Goal: Task Accomplishment & Management: Complete application form

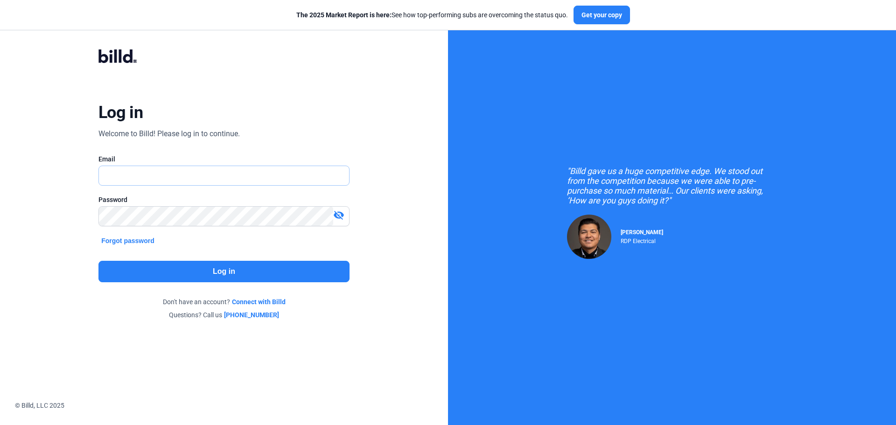
click at [133, 183] on input "text" at bounding box center [224, 175] width 250 height 19
type input "[EMAIL_ADDRESS][DOMAIN_NAME]"
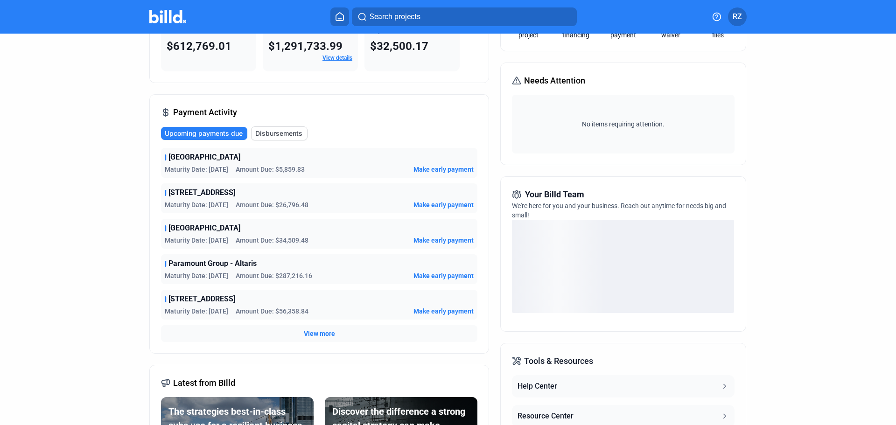
scroll to position [93, 0]
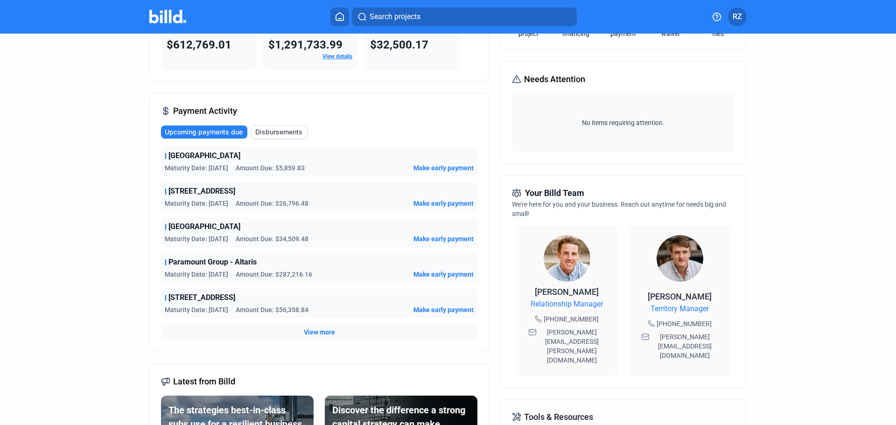
click at [317, 334] on span "View more" at bounding box center [319, 332] width 31 height 9
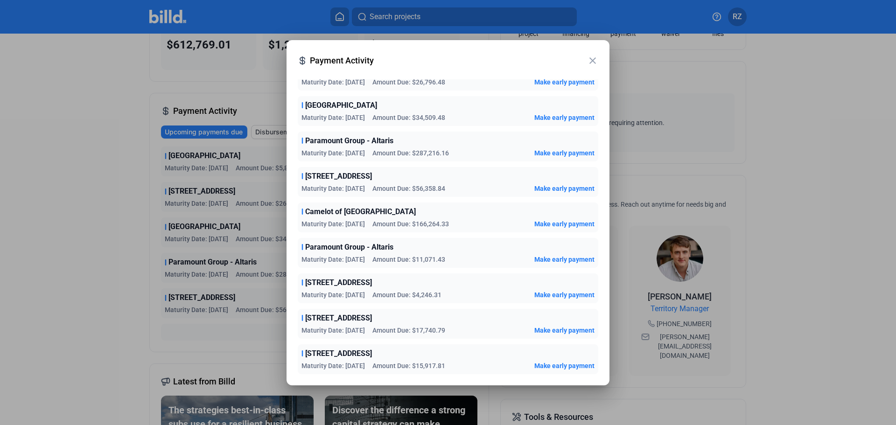
scroll to position [0, 0]
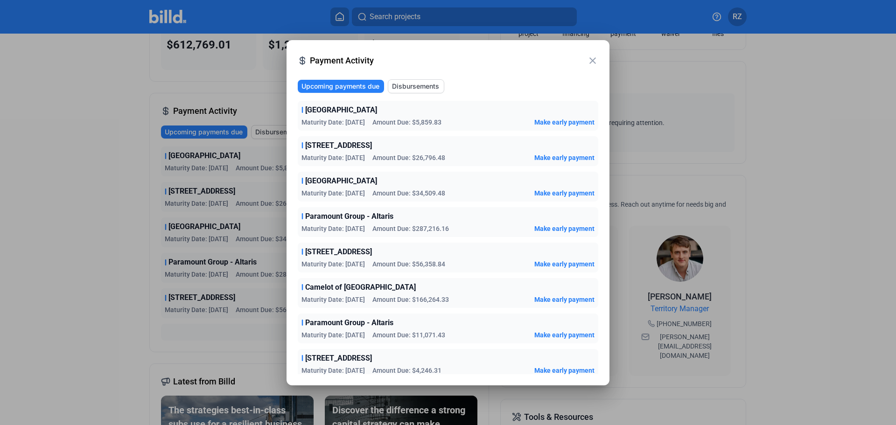
click at [551, 228] on span "Make early payment" at bounding box center [564, 228] width 60 height 9
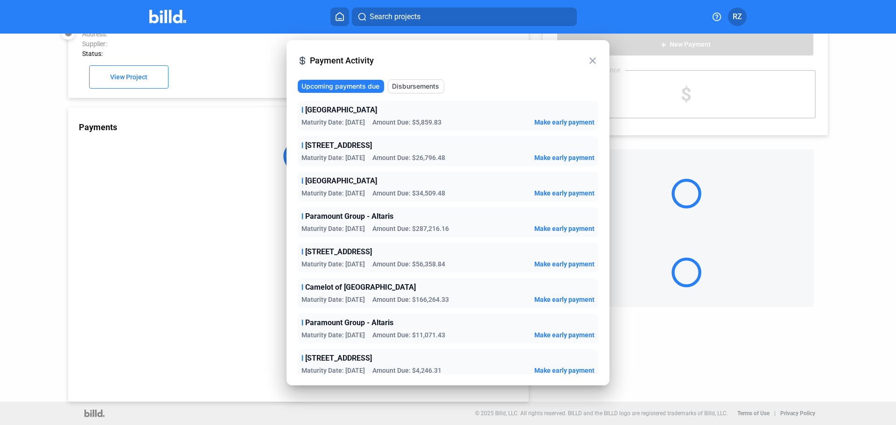
scroll to position [26, 0]
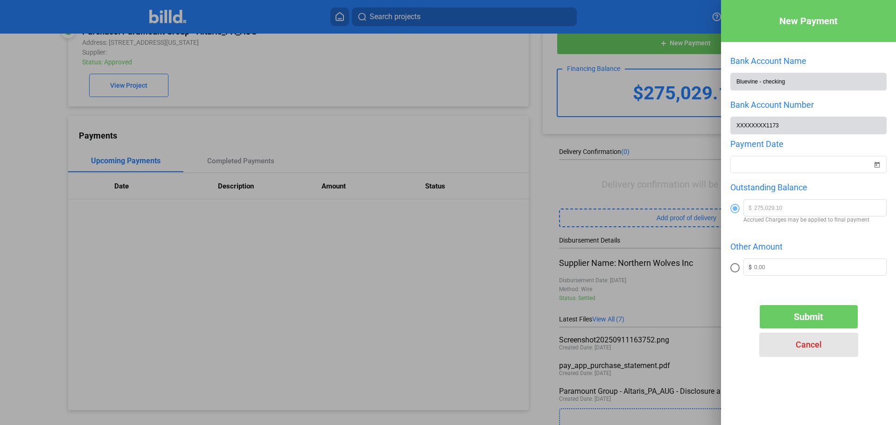
click at [809, 348] on span "Cancel" at bounding box center [809, 345] width 26 height 10
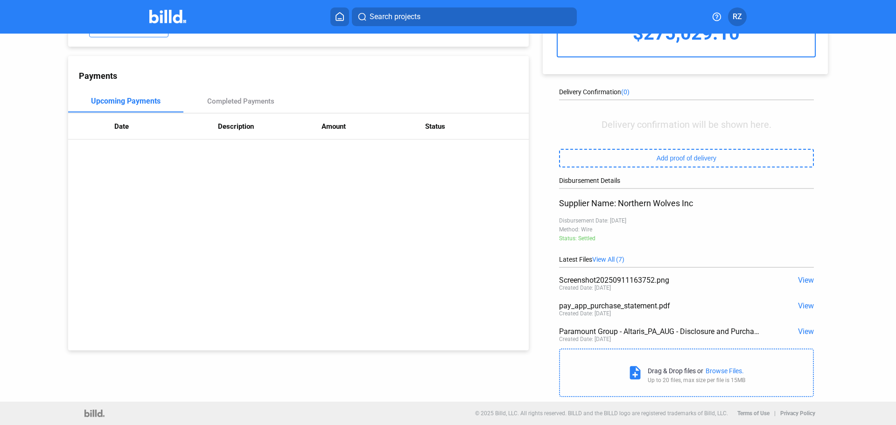
scroll to position [0, 0]
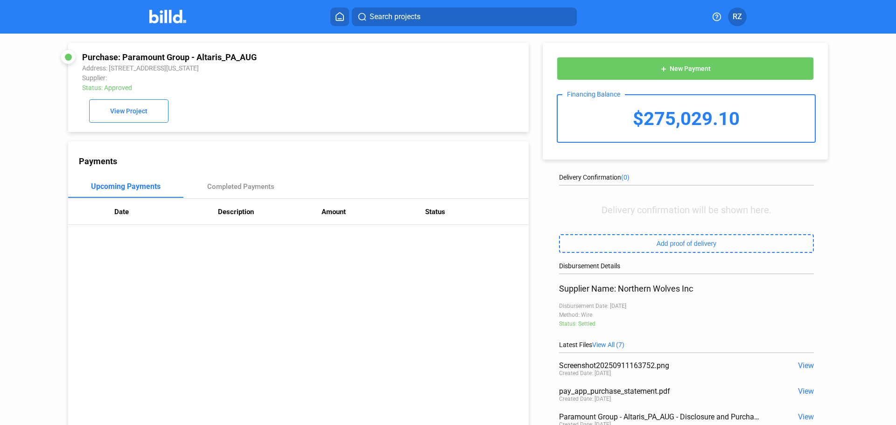
click at [178, 20] on img at bounding box center [167, 17] width 37 height 14
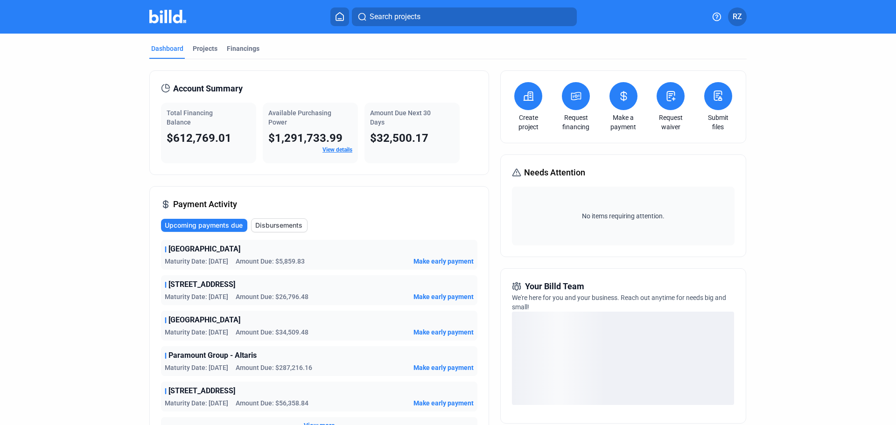
scroll to position [140, 0]
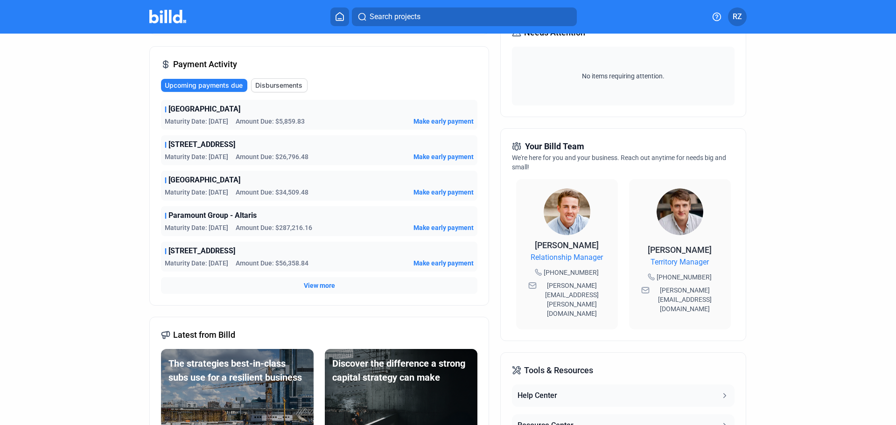
click at [309, 286] on span "View more" at bounding box center [319, 285] width 31 height 9
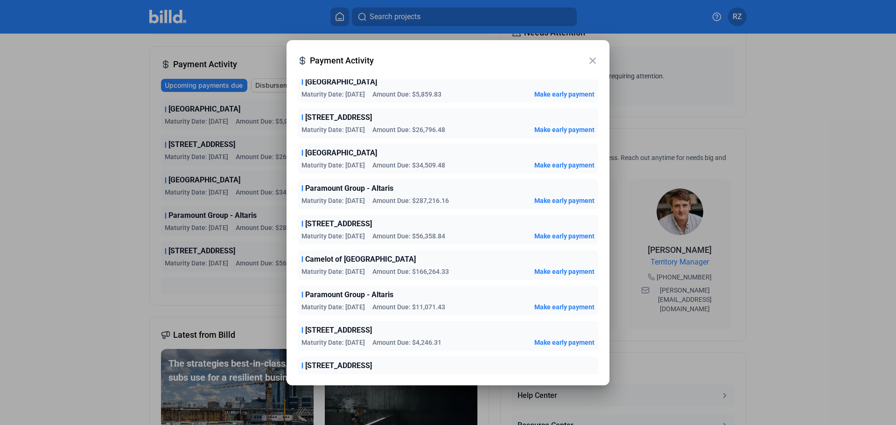
scroll to position [76, 0]
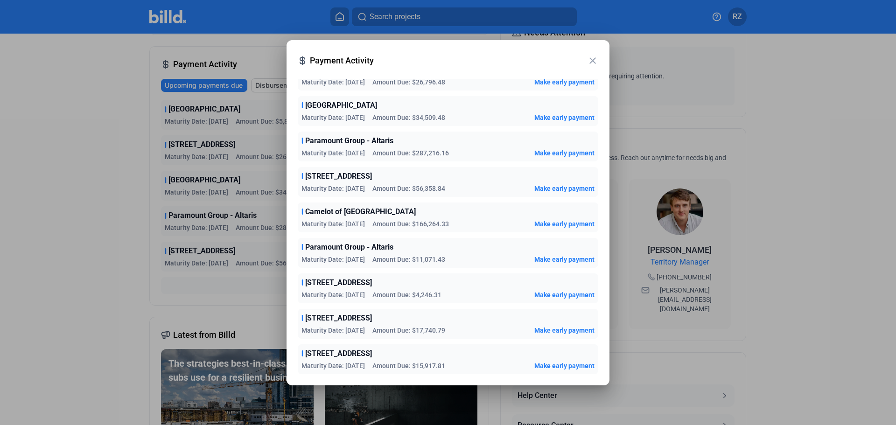
drag, startPoint x: 320, startPoint y: 224, endPoint x: 493, endPoint y: 221, distance: 172.7
click at [493, 221] on div "Maturity Date: [DATE] Amount Due: $166,264.33 Make early payment" at bounding box center [448, 223] width 293 height 9
click at [440, 219] on span "Amount Due: $166,264.33" at bounding box center [411, 223] width 77 height 9
drag, startPoint x: 295, startPoint y: 334, endPoint x: 517, endPoint y: 336, distance: 222.7
click at [517, 336] on div "Upcoming payments due Disbursements Ecole School Maturity Date: [DATE] Amount D…" at bounding box center [448, 223] width 323 height 302
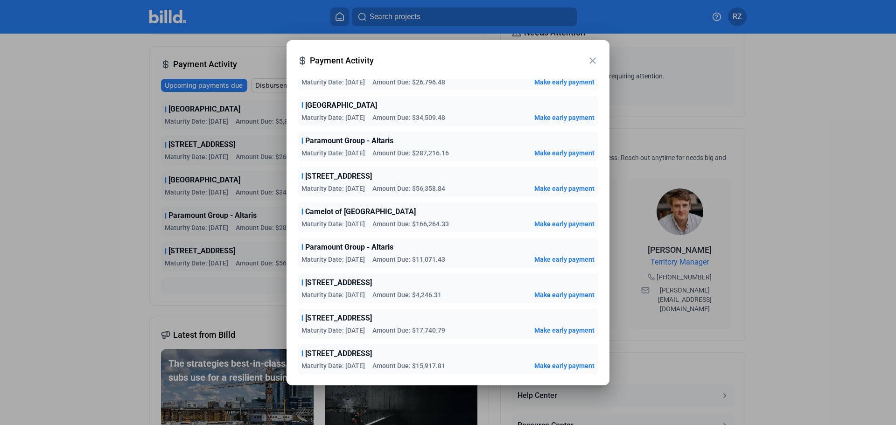
click at [428, 340] on div "Ecole School Maturity Date: [DATE] Amount Due: $5,859.83 Make early payment [ST…" at bounding box center [448, 199] width 301 height 349
drag, startPoint x: 446, startPoint y: 254, endPoint x: 346, endPoint y: 258, distance: 99.5
click at [346, 258] on div "Maturity Date: [DATE] Amount Due: $11,071.43" at bounding box center [374, 259] width 144 height 9
click at [330, 256] on span "Maturity Date: [DATE]" at bounding box center [333, 259] width 63 height 9
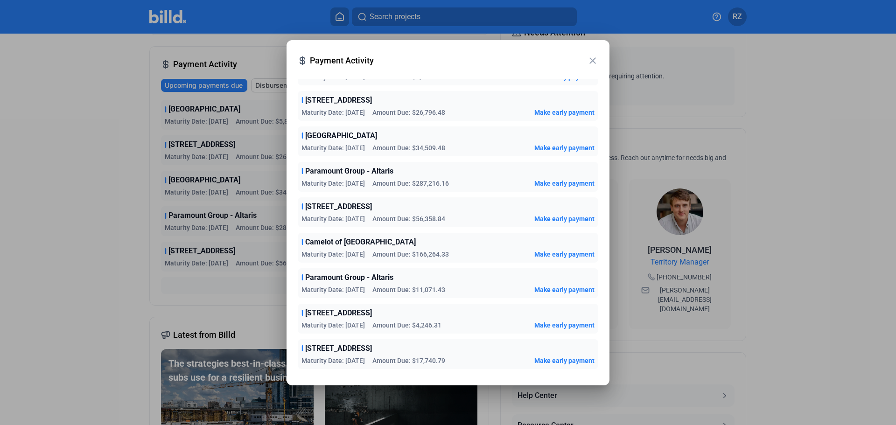
scroll to position [29, 0]
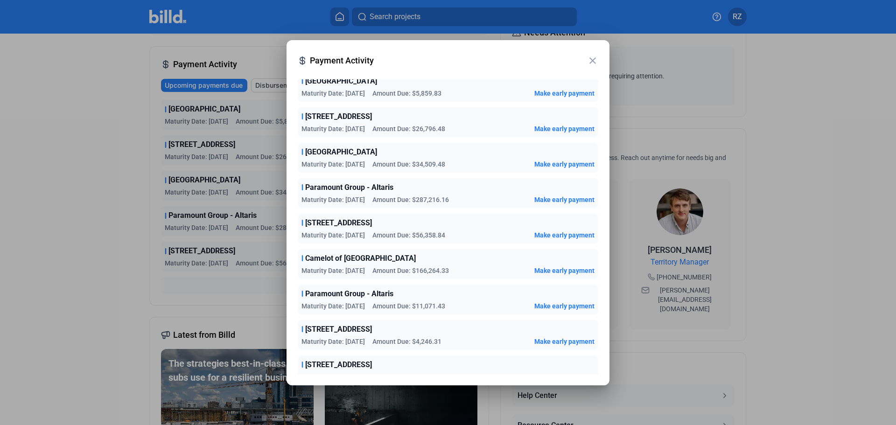
click at [416, 272] on span "Amount Due: $166,264.33" at bounding box center [411, 270] width 77 height 9
drag, startPoint x: 326, startPoint y: 234, endPoint x: 466, endPoint y: 235, distance: 140.0
click at [466, 235] on div "Maturity Date: [DATE] Amount Due: $56,358.84 Make early payment" at bounding box center [448, 235] width 293 height 9
click at [466, 233] on div "Maturity Date: [DATE] Amount Due: $56,358.84 Make early payment" at bounding box center [448, 235] width 293 height 9
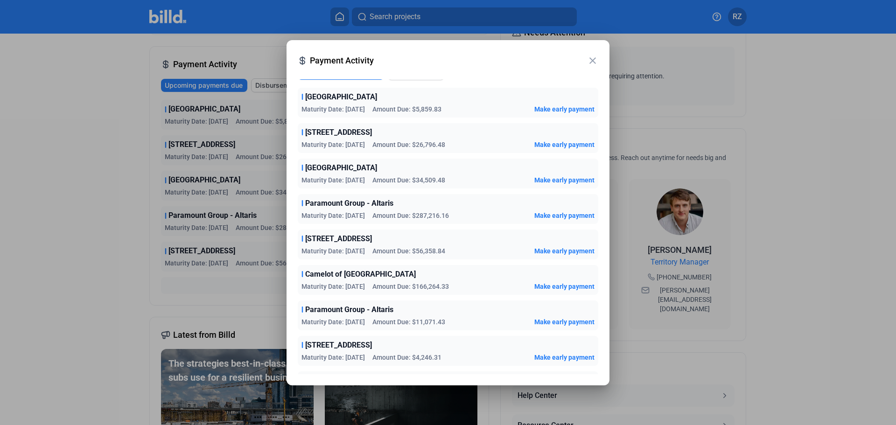
scroll to position [0, 0]
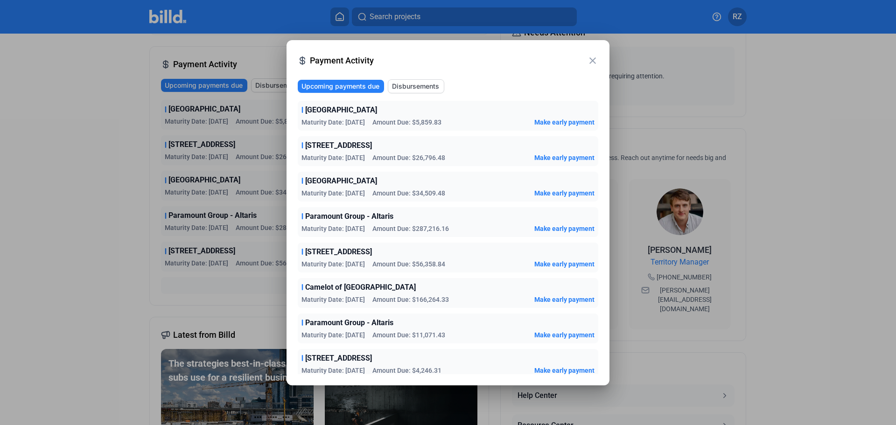
drag, startPoint x: 323, startPoint y: 119, endPoint x: 462, endPoint y: 123, distance: 138.7
click at [462, 123] on div "Maturity Date: [DATE] Amount Due: $5,859.83 Make early payment" at bounding box center [448, 122] width 293 height 9
click at [453, 129] on div "Ecole School Maturity Date: [DATE] Amount Due: $5,859.83 Make early payment" at bounding box center [448, 116] width 301 height 30
drag, startPoint x: 376, startPoint y: 128, endPoint x: 415, endPoint y: 126, distance: 39.7
click at [383, 126] on div "Ecole School Maturity Date: [DATE] Amount Due: $5,859.83 Make early payment" at bounding box center [448, 116] width 301 height 30
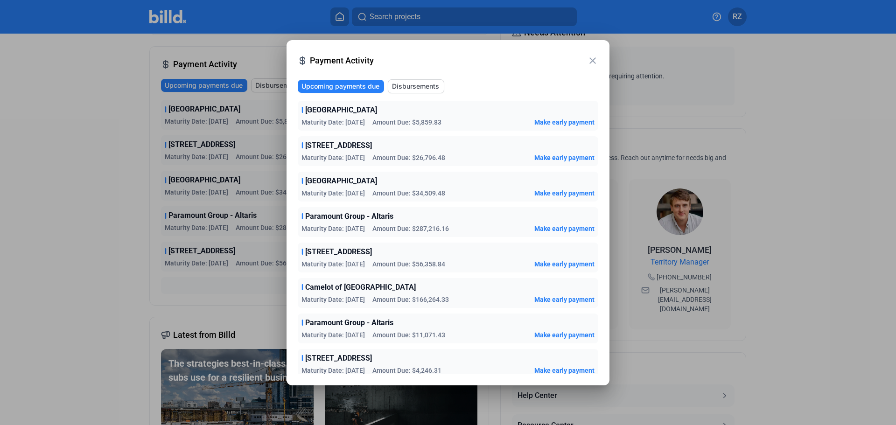
click at [452, 126] on div "Maturity Date: [DATE] Amount Due: $5,859.83 Make early payment" at bounding box center [448, 122] width 293 height 9
click at [338, 144] on span "[STREET_ADDRESS]" at bounding box center [338, 145] width 67 height 11
click at [329, 106] on span "[GEOGRAPHIC_DATA]" at bounding box center [341, 110] width 72 height 11
click at [338, 143] on span "[STREET_ADDRESS]" at bounding box center [338, 145] width 67 height 11
drag, startPoint x: 331, startPoint y: 228, endPoint x: 499, endPoint y: 231, distance: 167.6
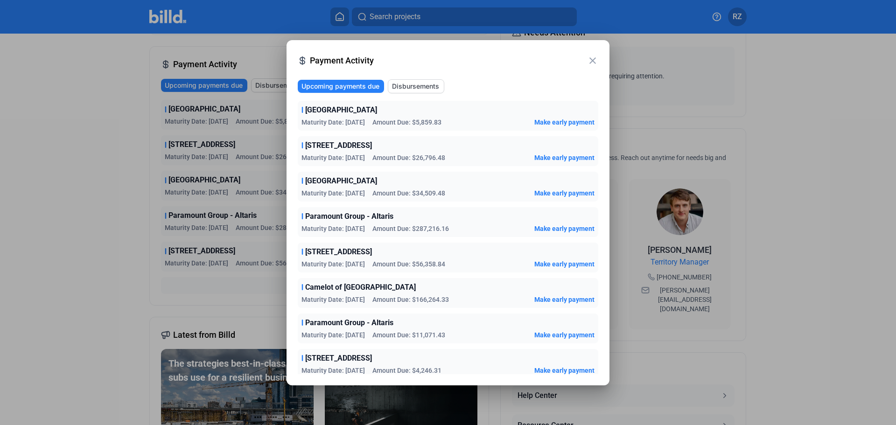
click at [499, 231] on div "Maturity Date: [DATE] Amount Due: $287,216.16 Make early payment" at bounding box center [448, 228] width 293 height 9
click at [439, 228] on span "Amount Due: $287,216.16" at bounding box center [411, 228] width 77 height 9
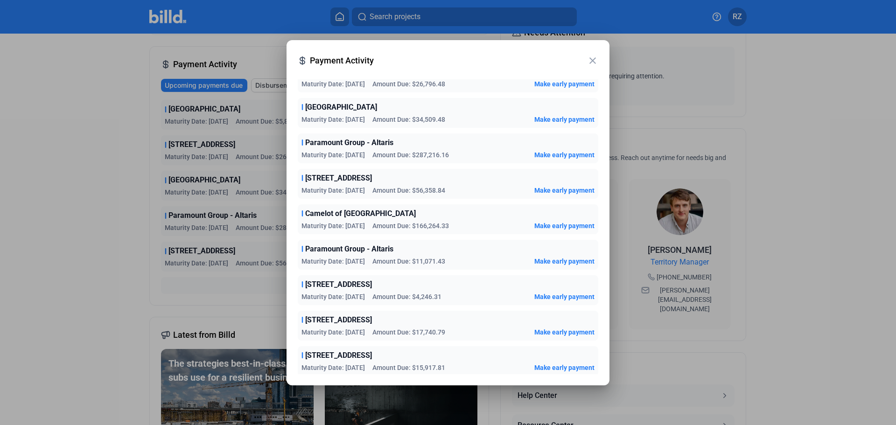
scroll to position [76, 0]
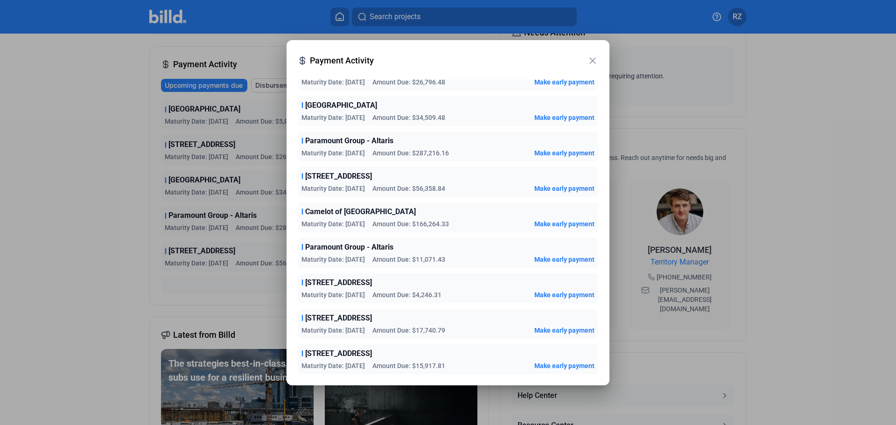
drag, startPoint x: 345, startPoint y: 218, endPoint x: 489, endPoint y: 225, distance: 144.4
click at [489, 225] on div "Camelot of [GEOGRAPHIC_DATA] Maturity Date: [DATE] Amount Due: $166,264.33 Make…" at bounding box center [448, 218] width 301 height 30
click at [446, 223] on span "Amount Due: $166,264.33" at bounding box center [411, 223] width 77 height 9
click at [592, 59] on mat-icon "close" at bounding box center [592, 60] width 11 height 11
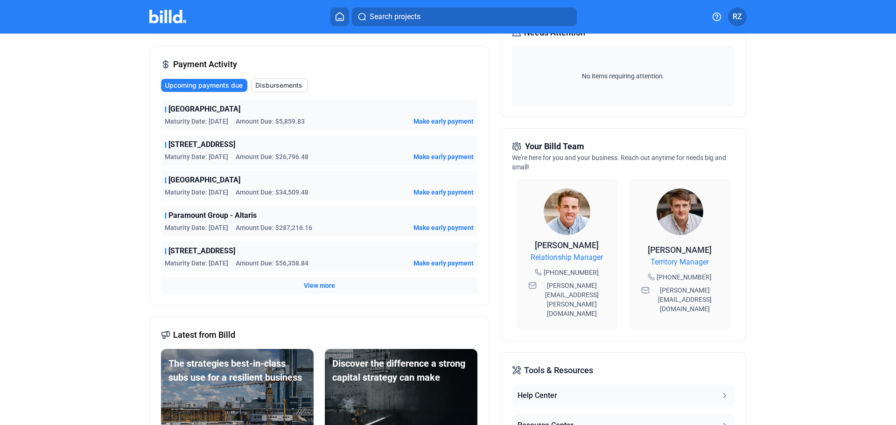
scroll to position [0, 0]
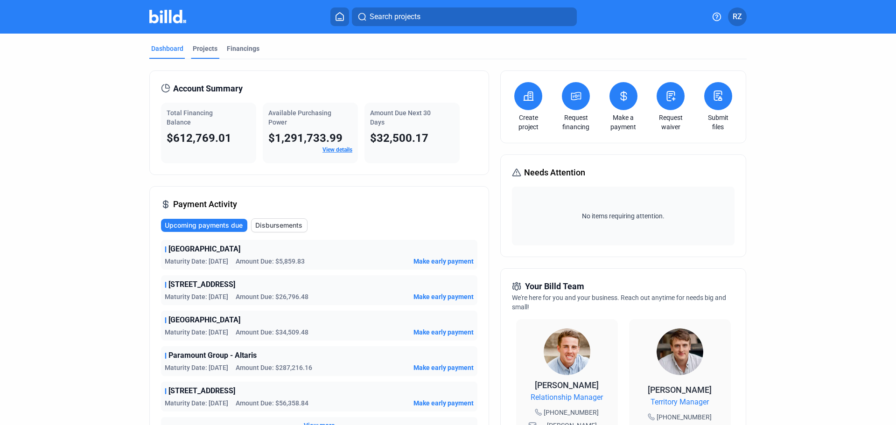
click at [193, 48] on div "Projects" at bounding box center [205, 48] width 25 height 9
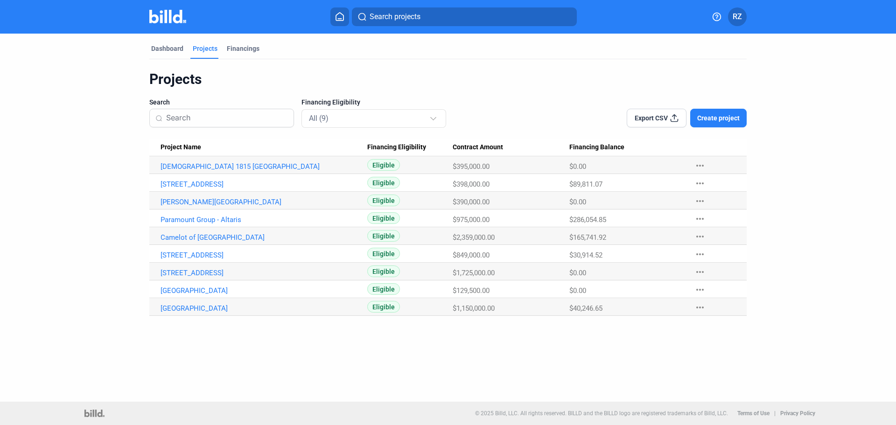
click at [715, 113] on button "Create project" at bounding box center [718, 118] width 56 height 19
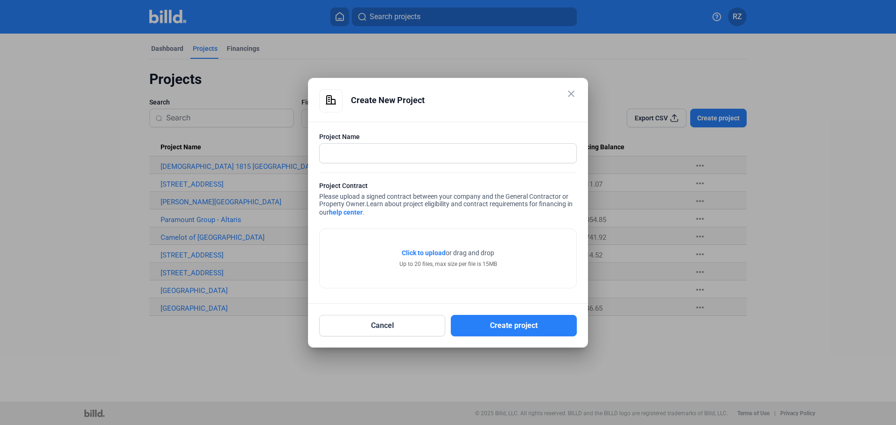
drag, startPoint x: 398, startPoint y: 173, endPoint x: 381, endPoint y: 172, distance: 16.4
click at [387, 175] on form "Project Name Project Contract Please upload a signed contract between your comp…" at bounding box center [448, 212] width 258 height 160
click at [383, 157] on input "text" at bounding box center [443, 153] width 246 height 19
type input "Wonder [PERSON_NAME] PA"
click at [418, 190] on div "Project Contract" at bounding box center [448, 187] width 258 height 12
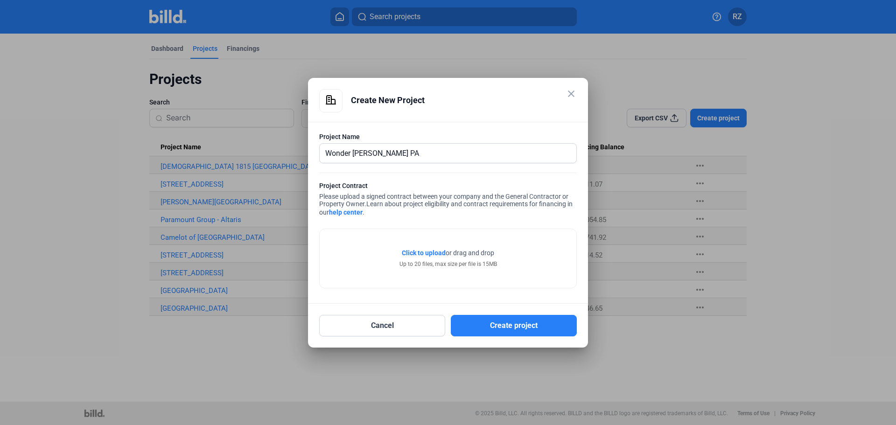
click at [427, 249] on span "Click to upload" at bounding box center [424, 252] width 44 height 7
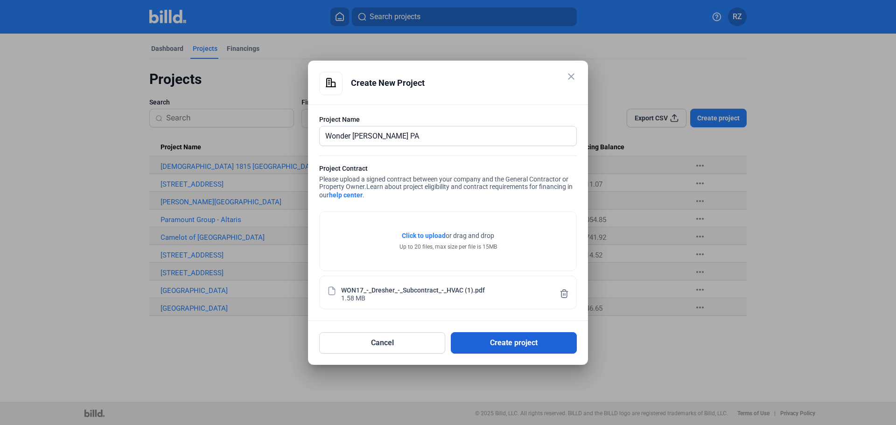
click at [520, 341] on button "Create project" at bounding box center [514, 342] width 126 height 21
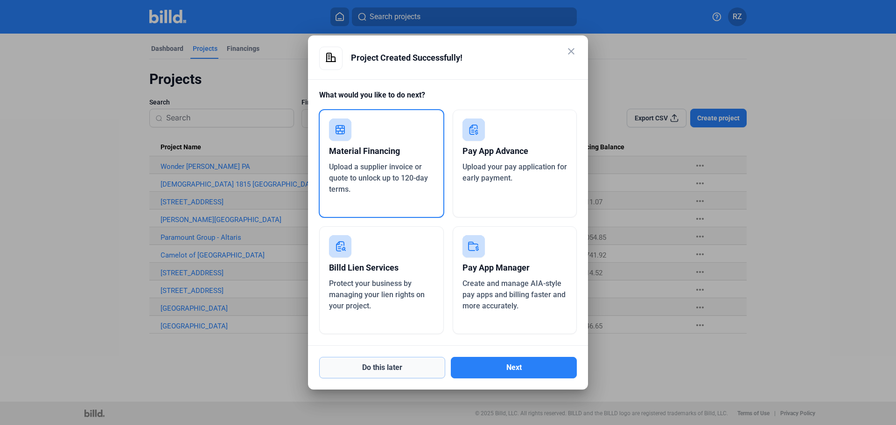
click at [401, 365] on button "Do this later" at bounding box center [382, 367] width 126 height 21
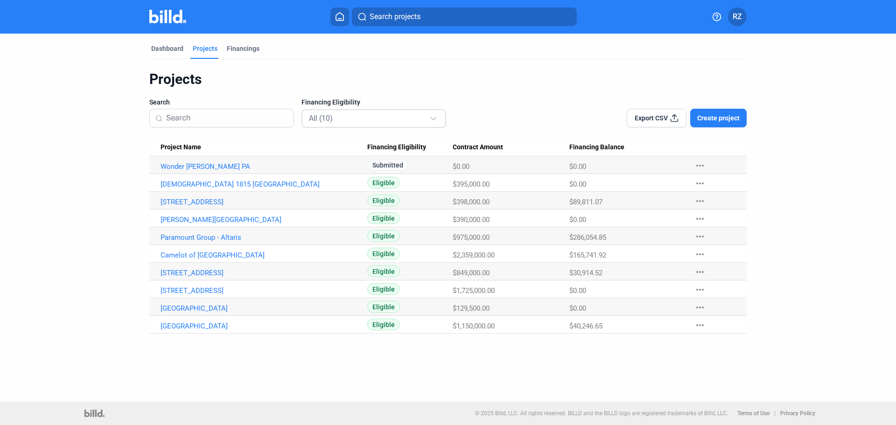
click at [353, 119] on div "All (10)" at bounding box center [369, 118] width 120 height 12
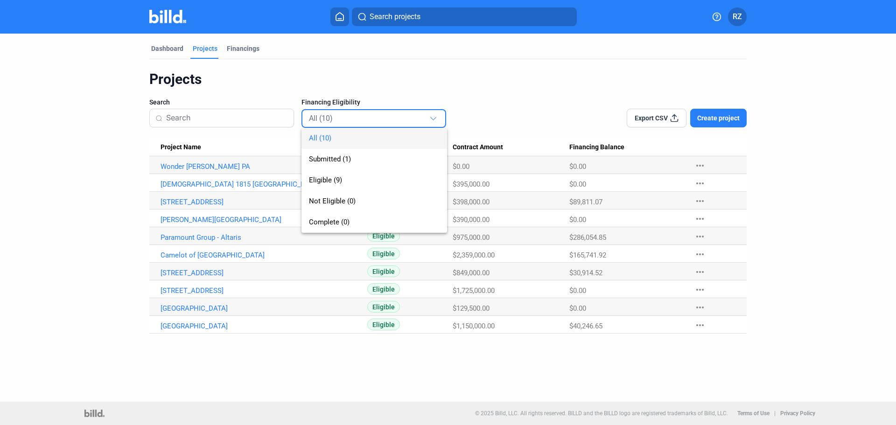
click at [355, 113] on div "All (10) Submitted (1) Eligible (9) Not Eligible (0) Complete (0)" at bounding box center [367, 171] width 131 height 124
click at [99, 93] on div at bounding box center [448, 212] width 896 height 425
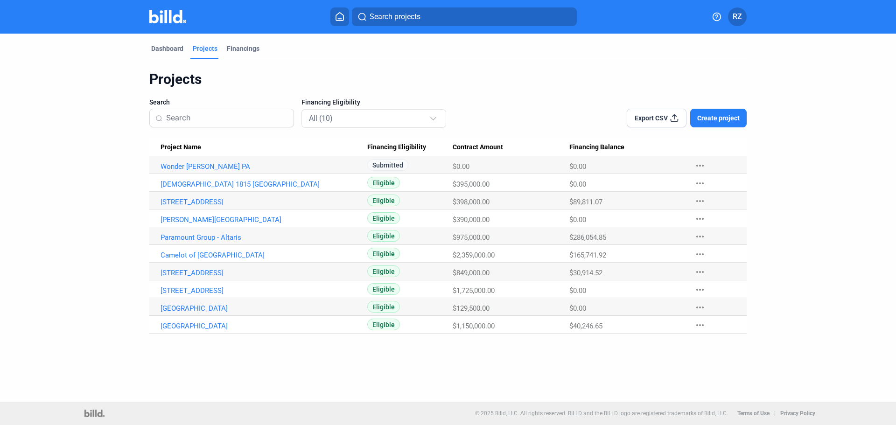
click at [164, 20] on img at bounding box center [167, 17] width 37 height 14
